Goal: Information Seeking & Learning: Learn about a topic

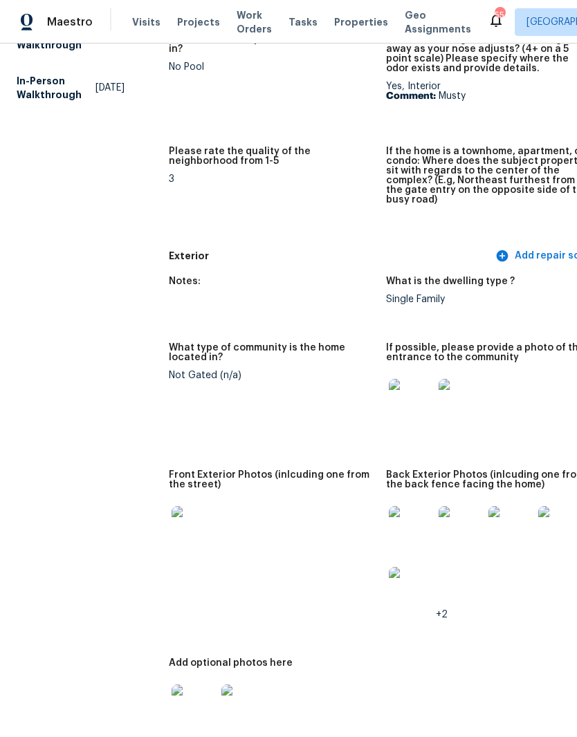
scroll to position [394, 0]
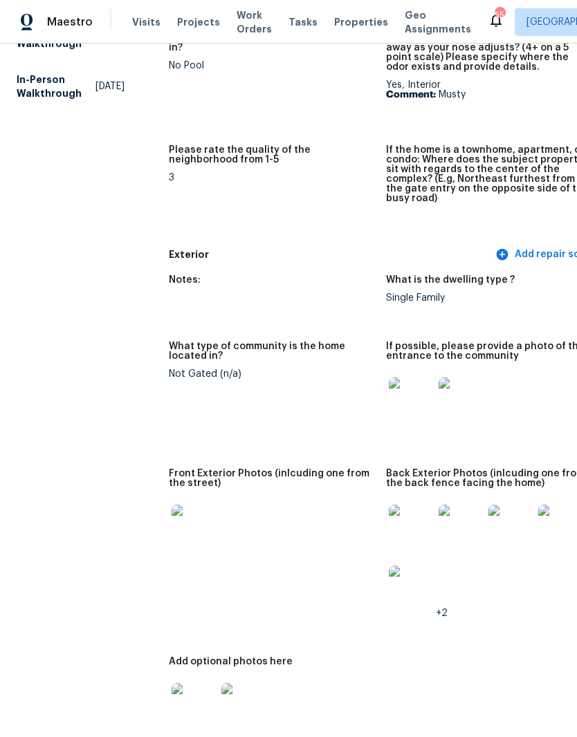
click at [390, 395] on img at bounding box center [411, 399] width 44 height 44
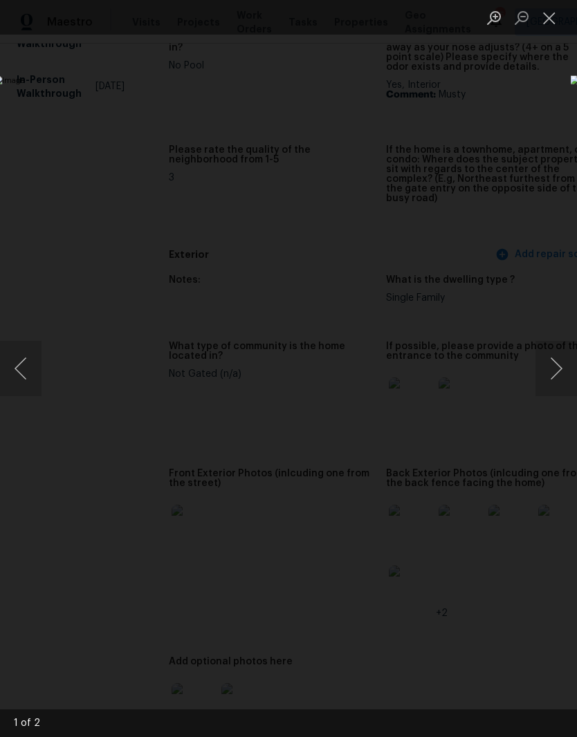
click at [548, 19] on button "Close lightbox" at bounding box center [549, 18] width 28 height 24
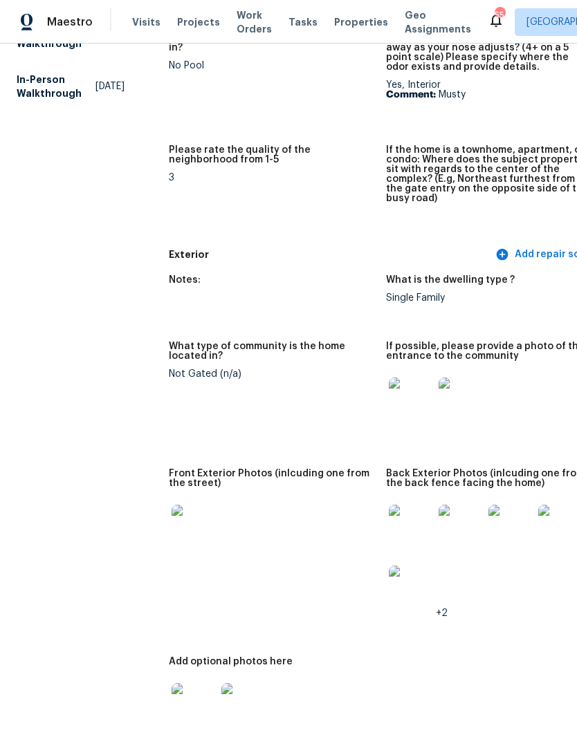
click at [183, 700] on img at bounding box center [193, 705] width 44 height 44
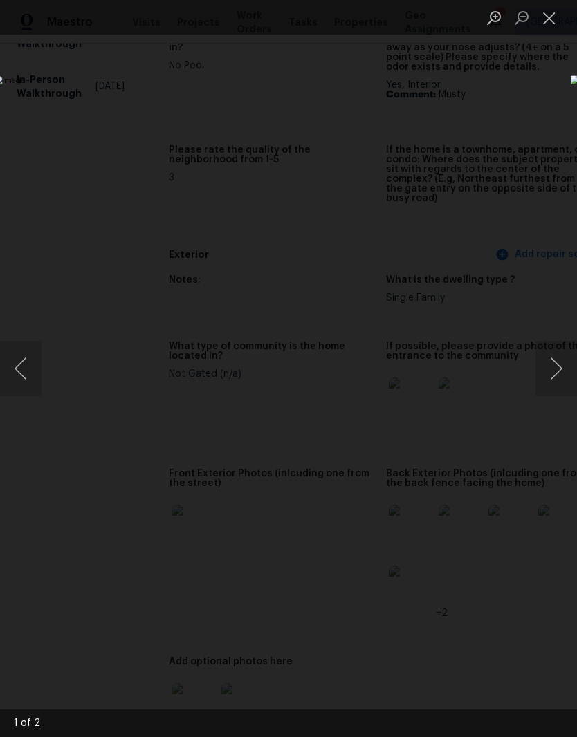
click at [559, 364] on button "Next image" at bounding box center [555, 368] width 41 height 55
click at [558, 364] on button "Next image" at bounding box center [555, 368] width 41 height 55
click at [553, 19] on button "Close lightbox" at bounding box center [549, 18] width 28 height 24
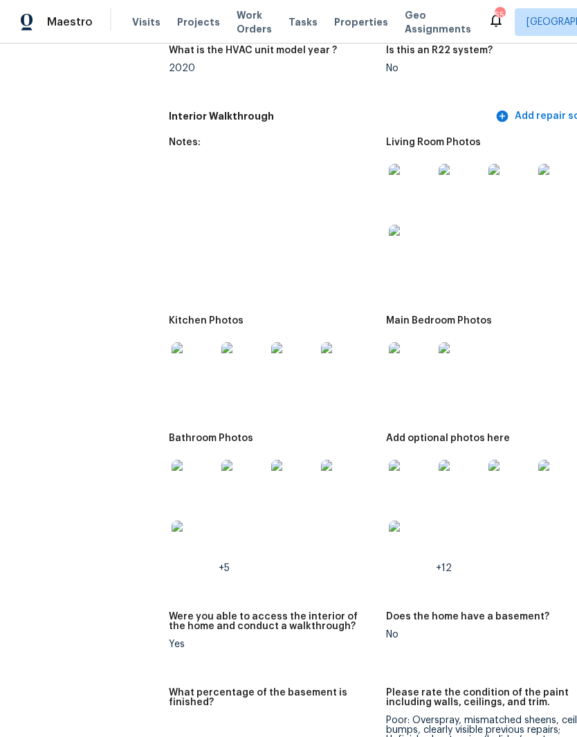
scroll to position [1686, 0]
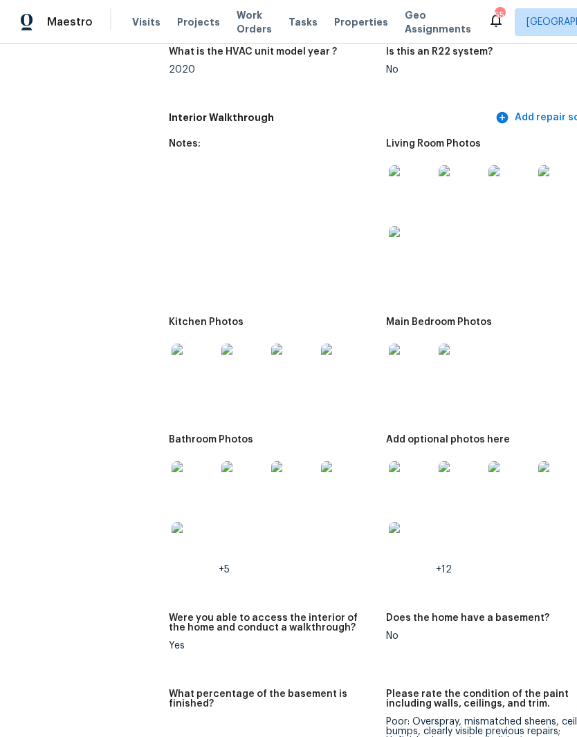
click at [460, 470] on img at bounding box center [460, 483] width 44 height 44
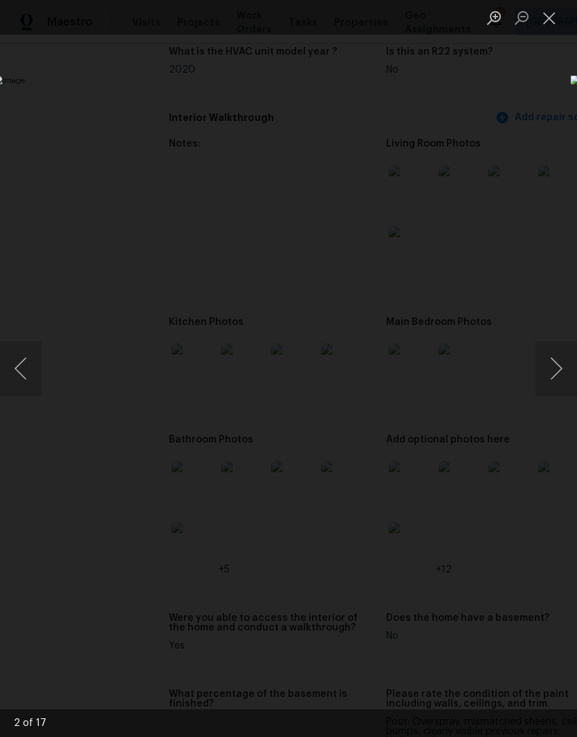
click at [569, 360] on button "Next image" at bounding box center [555, 368] width 41 height 55
click at [561, 382] on button "Next image" at bounding box center [555, 368] width 41 height 55
click at [557, 374] on button "Next image" at bounding box center [555, 368] width 41 height 55
click at [452, 372] on img "Lightbox" at bounding box center [223, 368] width 458 height 586
click at [556, 375] on button "Next image" at bounding box center [555, 368] width 41 height 55
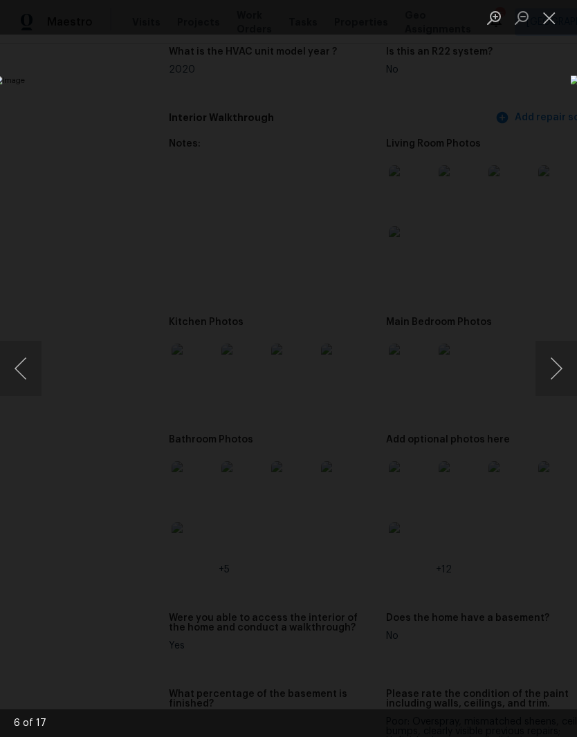
click at [561, 374] on button "Next image" at bounding box center [555, 368] width 41 height 55
click at [548, 24] on button "Close lightbox" at bounding box center [549, 18] width 28 height 24
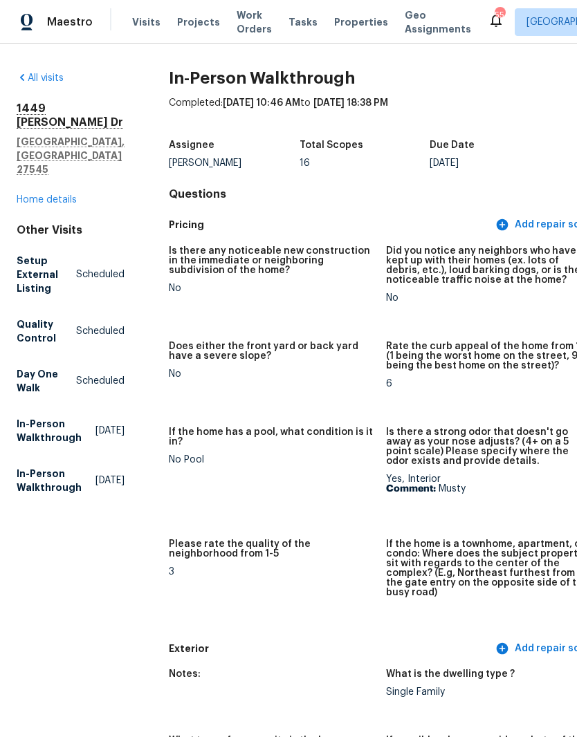
scroll to position [0, 0]
click at [30, 195] on link "Home details" at bounding box center [47, 200] width 60 height 10
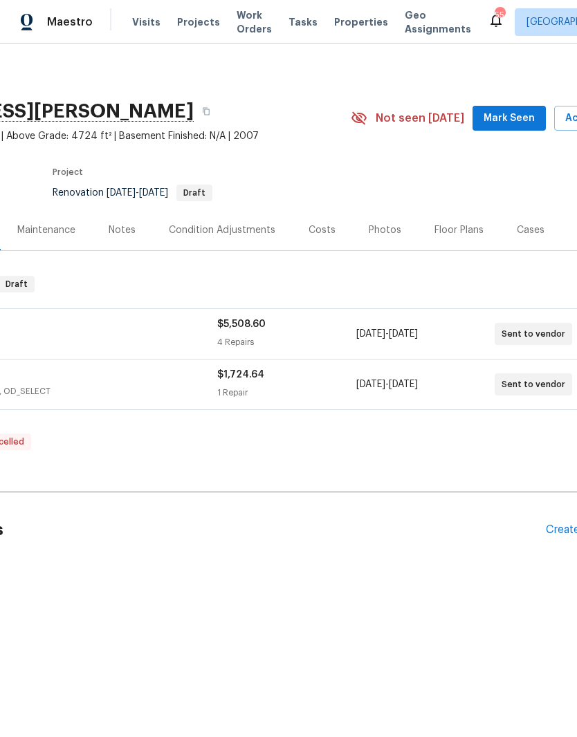
scroll to position [0, 147]
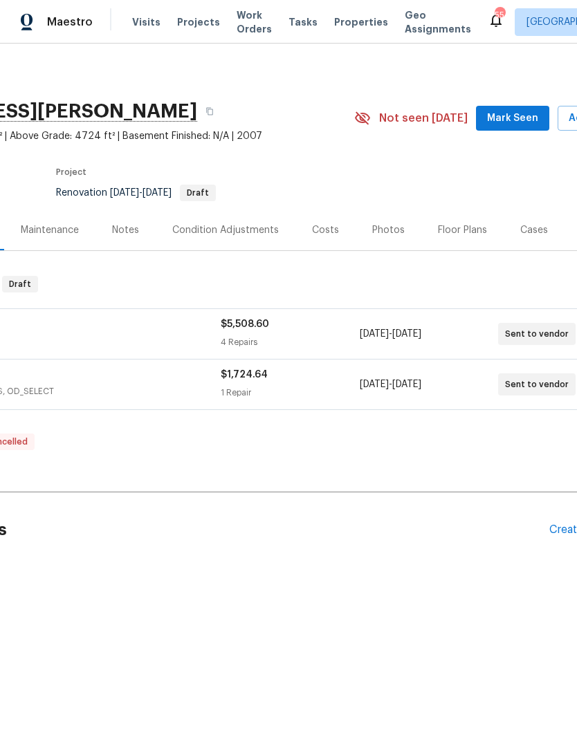
click at [473, 229] on div "Floor Plans" at bounding box center [462, 230] width 49 height 14
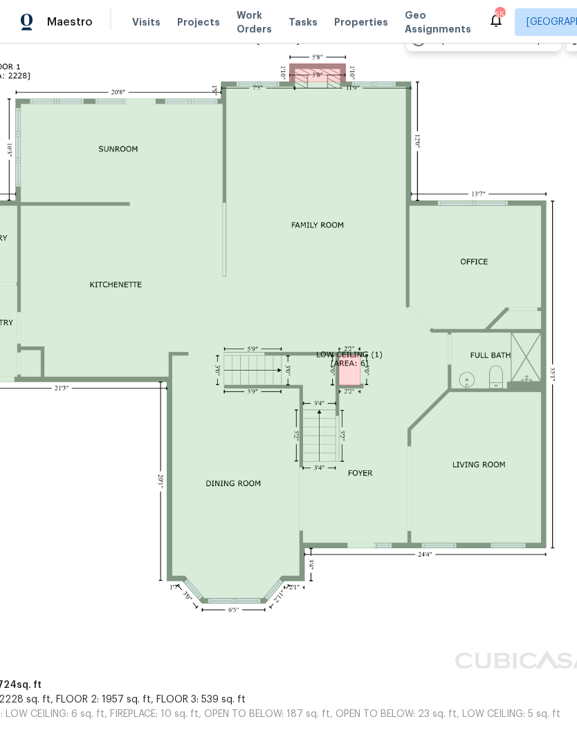
scroll to position [297, 133]
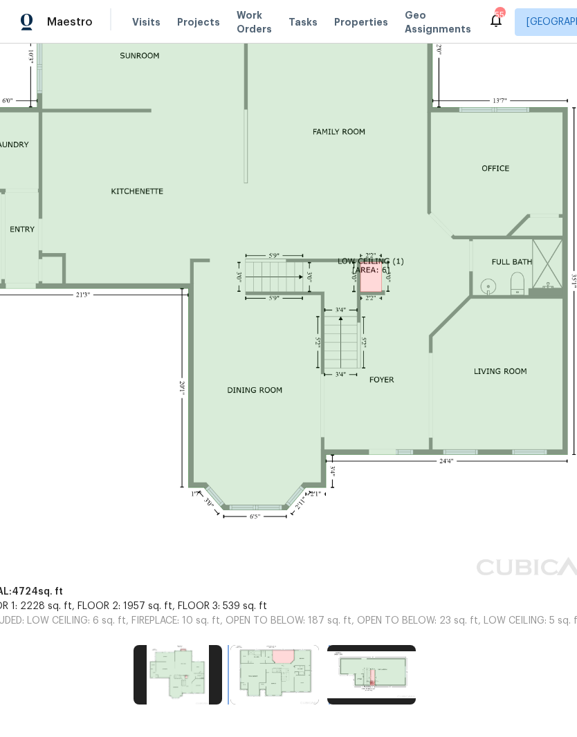
click at [290, 666] on img at bounding box center [274, 674] width 88 height 59
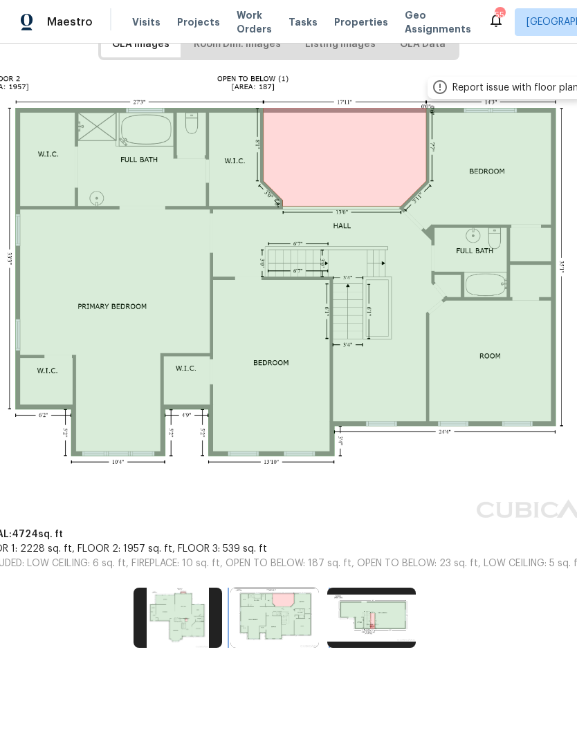
scroll to position [182, 112]
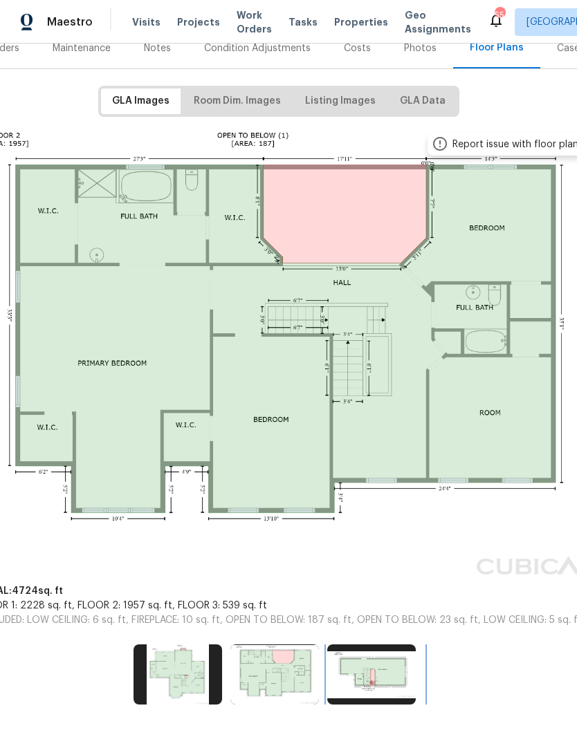
click at [376, 667] on img at bounding box center [371, 673] width 88 height 59
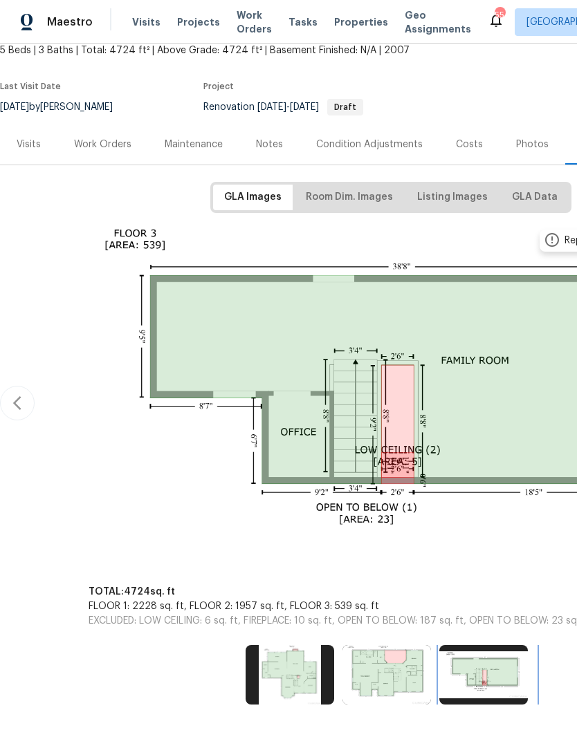
scroll to position [0, 0]
